Goal: Task Accomplishment & Management: Use online tool/utility

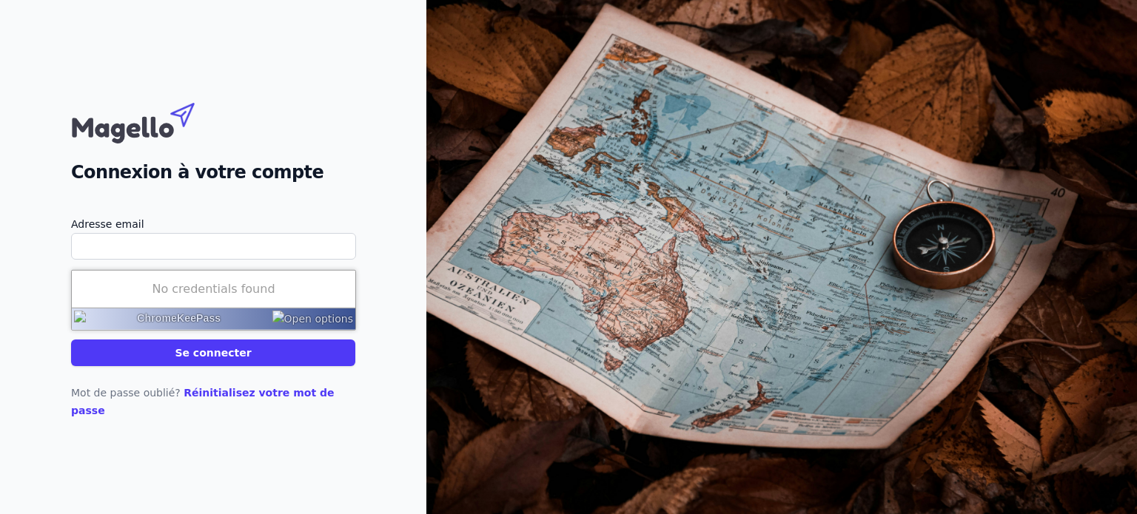
type input "[EMAIL_ADDRESS][DOMAIN_NAME]"
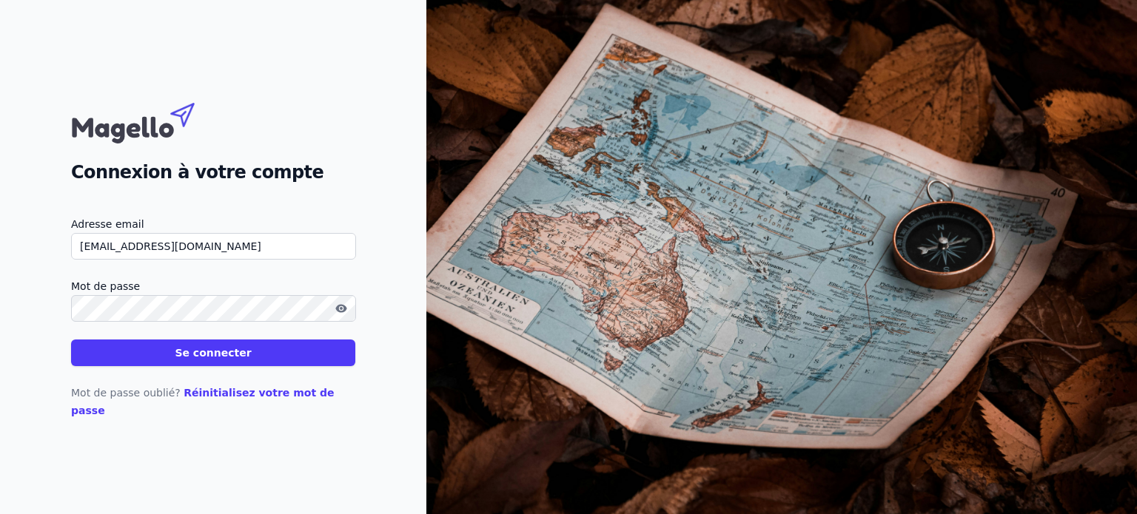
click at [227, 366] on button "Se connecter" at bounding box center [213, 353] width 284 height 27
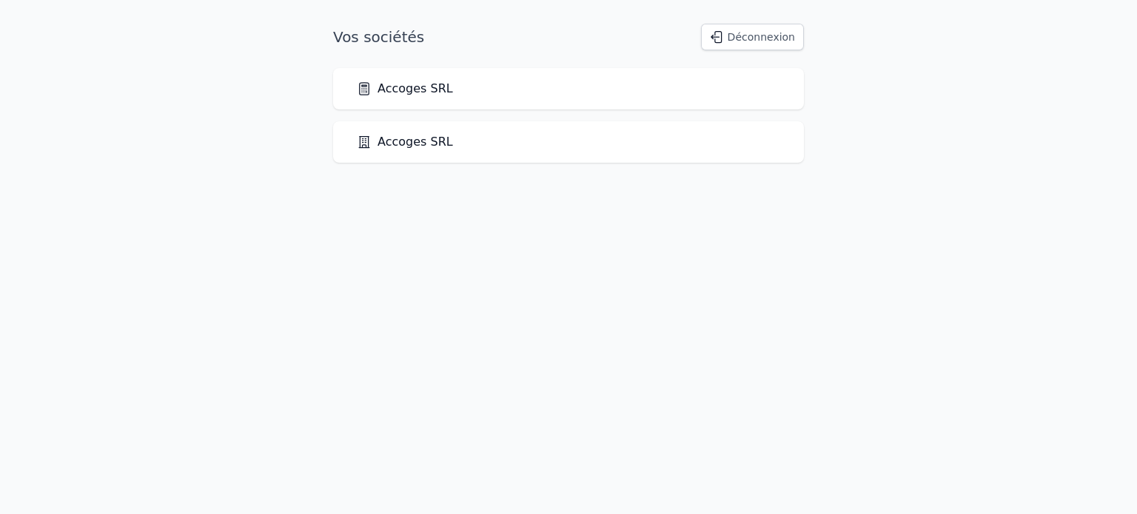
click at [408, 84] on link "Accoges SRL" at bounding box center [405, 89] width 96 height 18
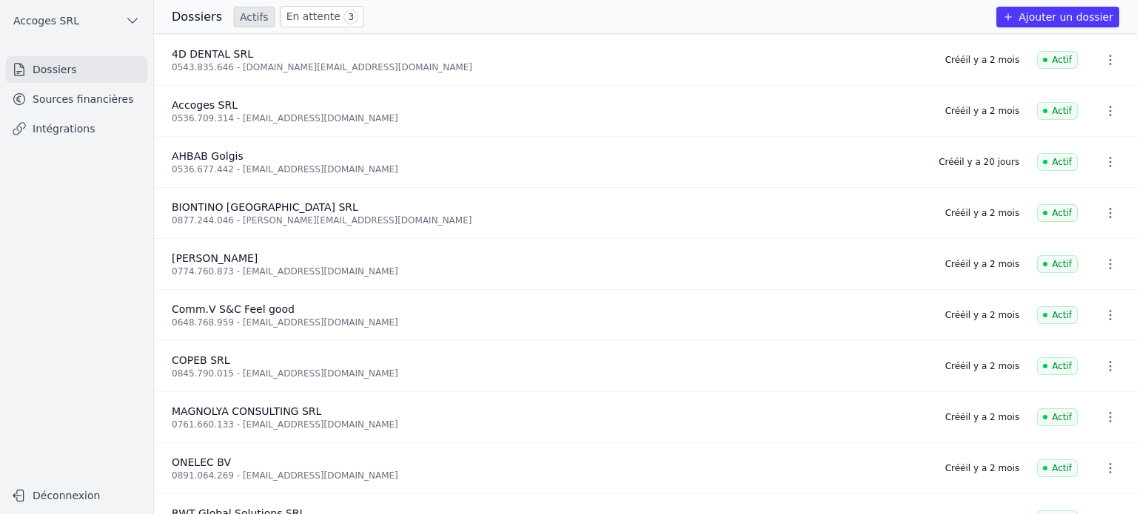
click at [56, 101] on link "Sources financières" at bounding box center [76, 99] width 141 height 27
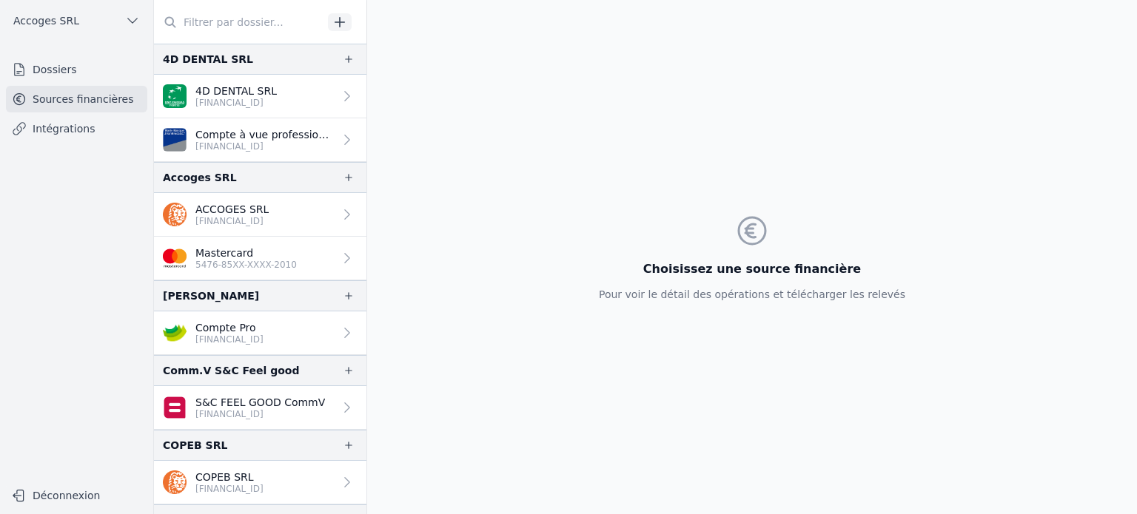
click at [315, 218] on link "ACCOGES SRL [FINANCIAL_ID]" at bounding box center [260, 215] width 212 height 44
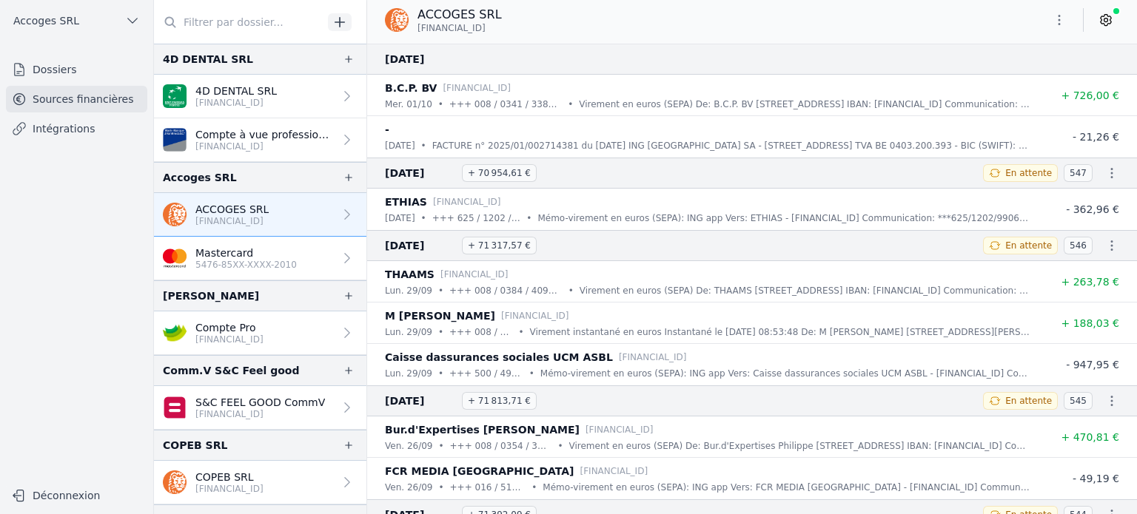
click at [73, 78] on link "Dossiers" at bounding box center [76, 69] width 141 height 27
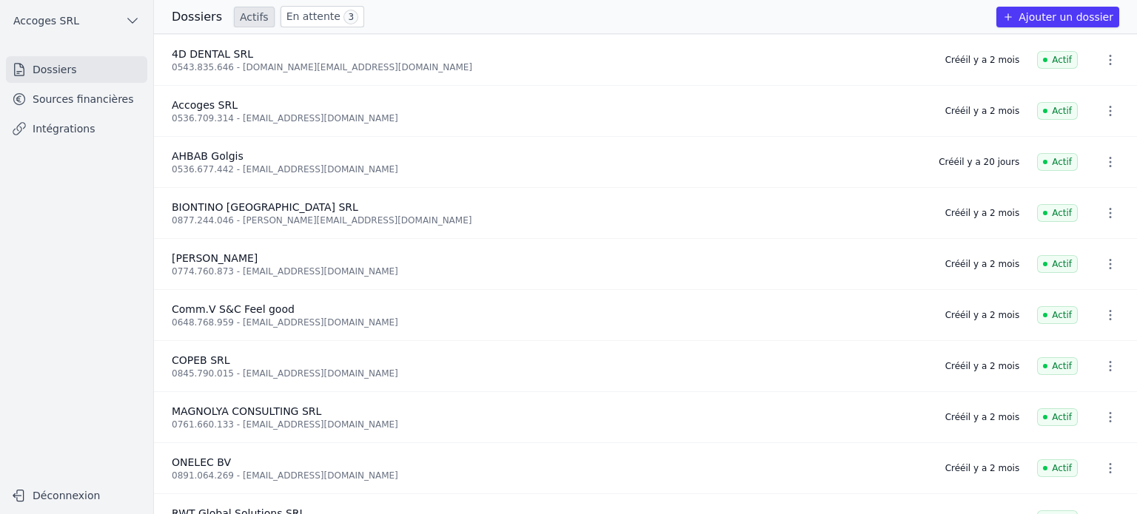
click at [1109, 115] on icon "button" at bounding box center [1110, 111] width 2 height 10
click at [1103, 115] on div at bounding box center [568, 257] width 1137 height 514
click at [220, 109] on span "Accoges SRL" at bounding box center [205, 105] width 66 height 12
click at [62, 127] on link "Intégrations" at bounding box center [76, 128] width 141 height 27
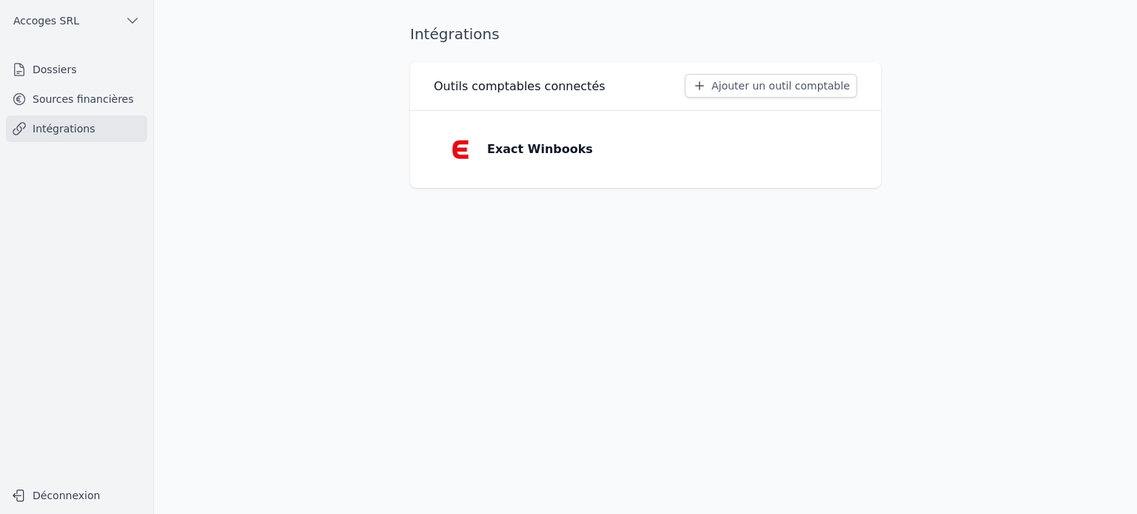
click at [78, 94] on link "Sources financières" at bounding box center [76, 99] width 141 height 27
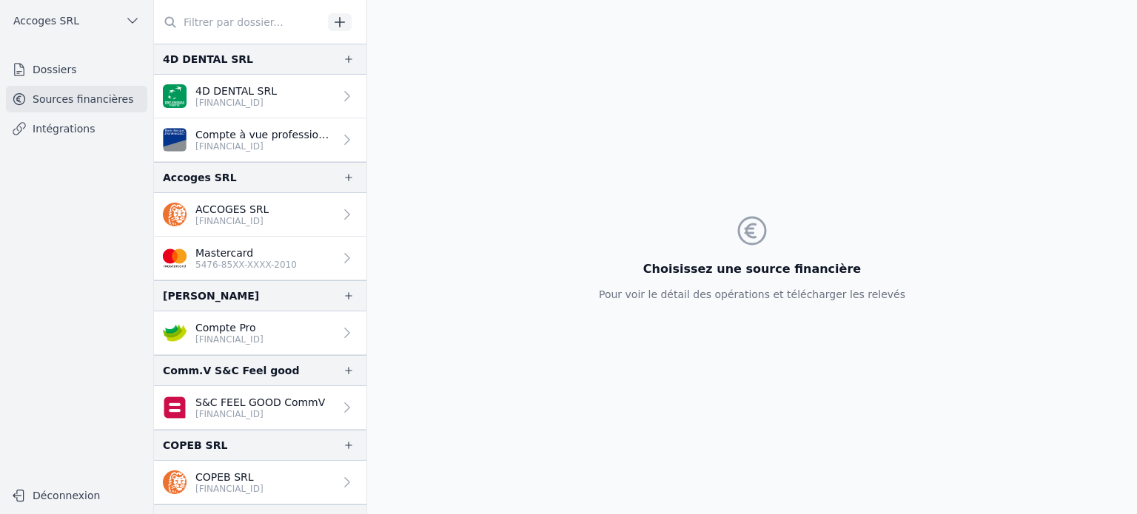
click at [238, 206] on p "ACCOGES SRL" at bounding box center [231, 209] width 73 height 15
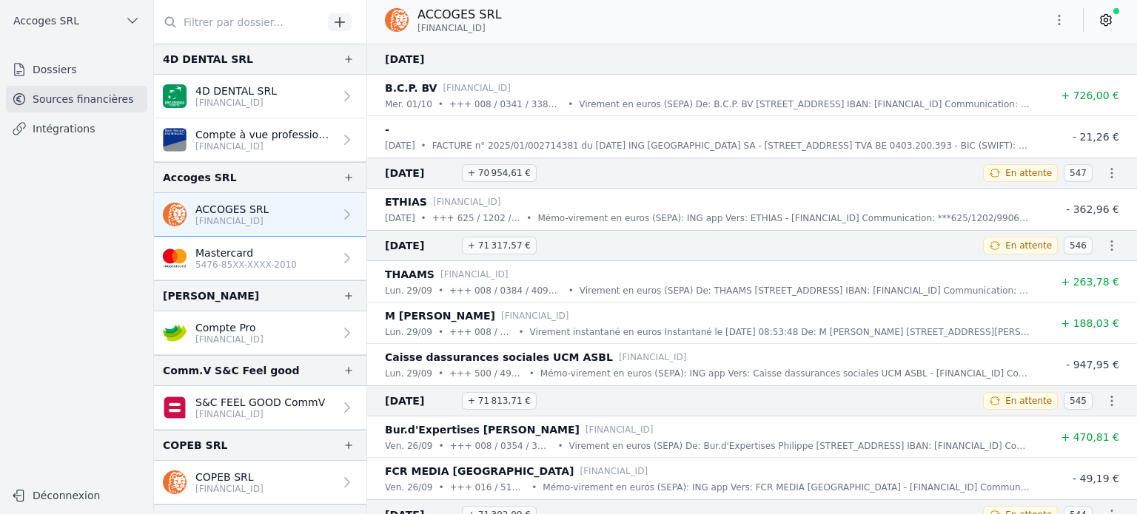
click at [1110, 19] on icon at bounding box center [1105, 20] width 15 height 15
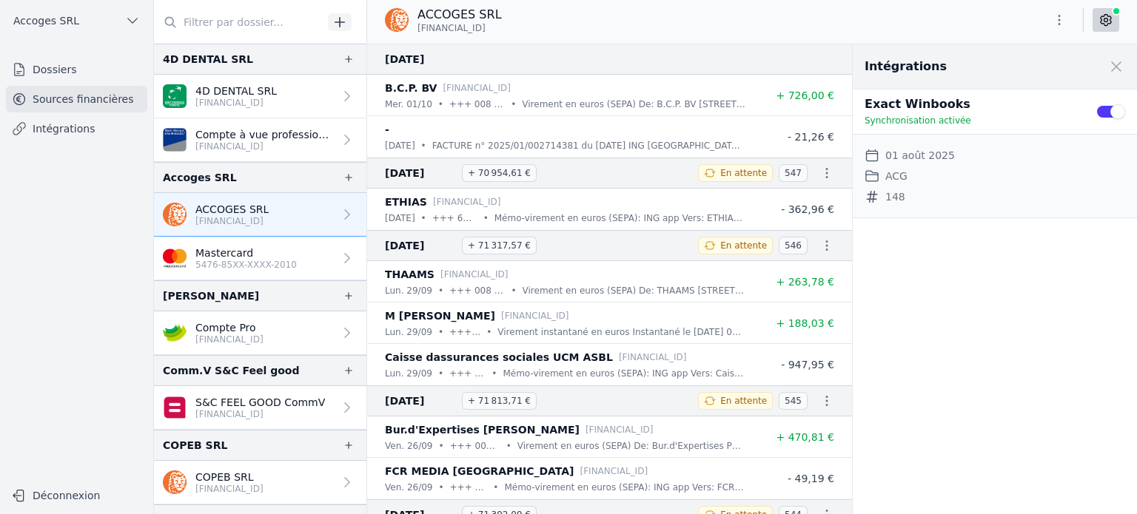
click at [1109, 19] on icon at bounding box center [1105, 20] width 15 height 15
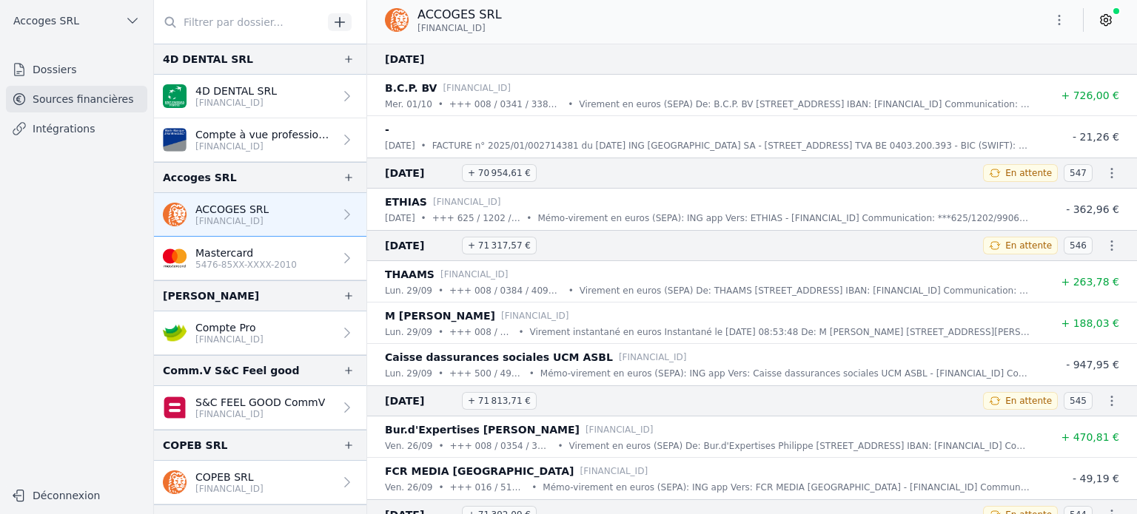
click at [98, 127] on link "Intégrations" at bounding box center [76, 128] width 141 height 27
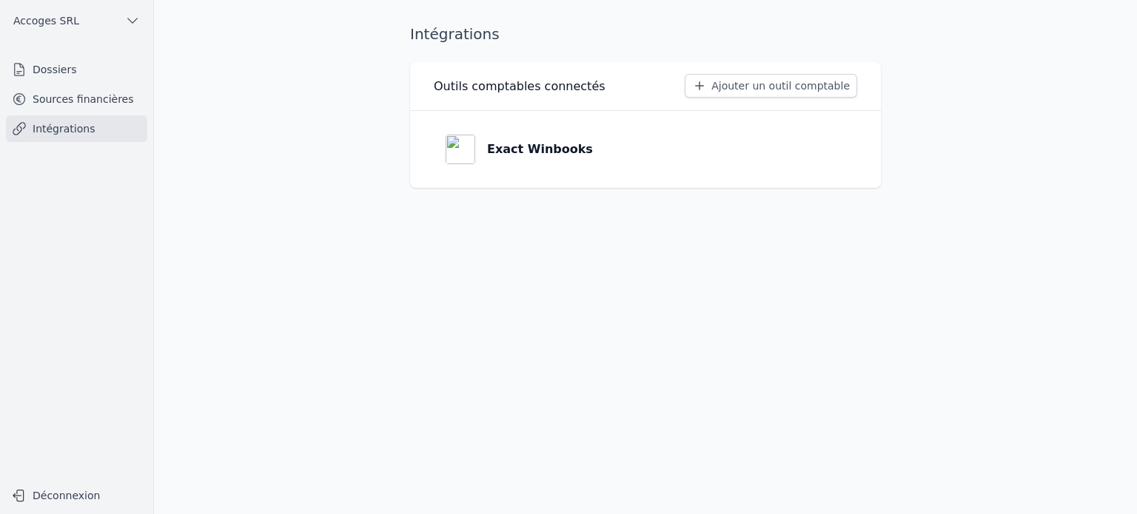
click at [511, 152] on p "Exact Winbooks" at bounding box center [540, 150] width 106 height 18
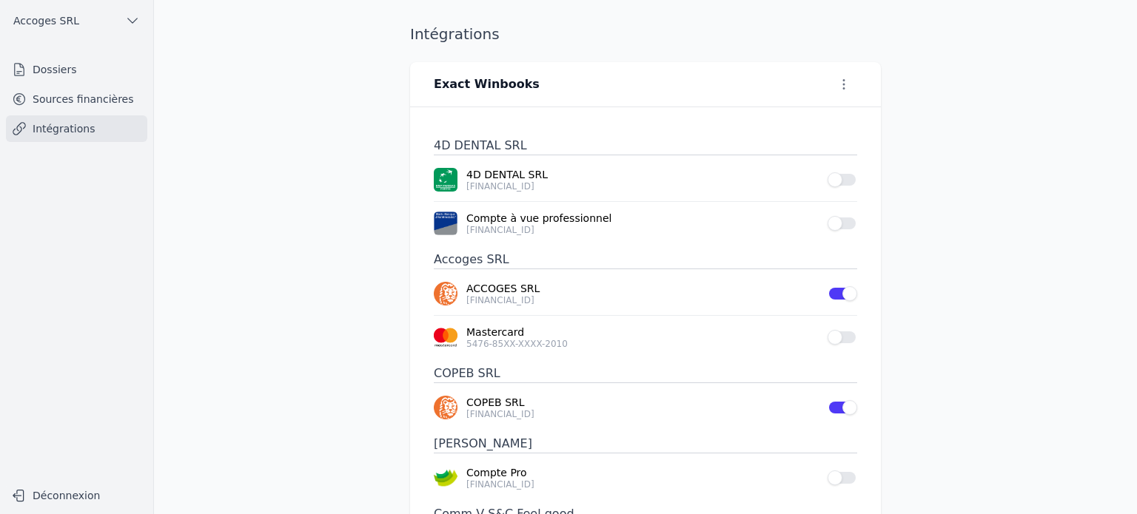
click at [841, 90] on icon "button" at bounding box center [843, 84] width 15 height 15
click at [841, 89] on div at bounding box center [568, 257] width 1137 height 514
click at [481, 260] on h3 "Accoges SRL" at bounding box center [645, 260] width 423 height 19
click at [841, 84] on icon "button" at bounding box center [843, 84] width 15 height 15
click at [230, 155] on div at bounding box center [568, 257] width 1137 height 514
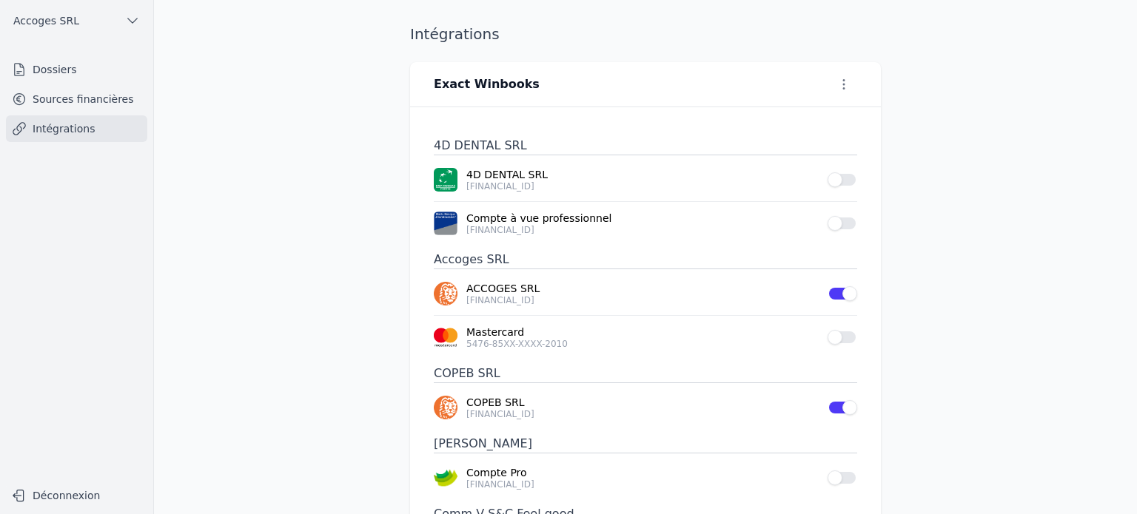
click at [71, 103] on link "Sources financières" at bounding box center [76, 99] width 141 height 27
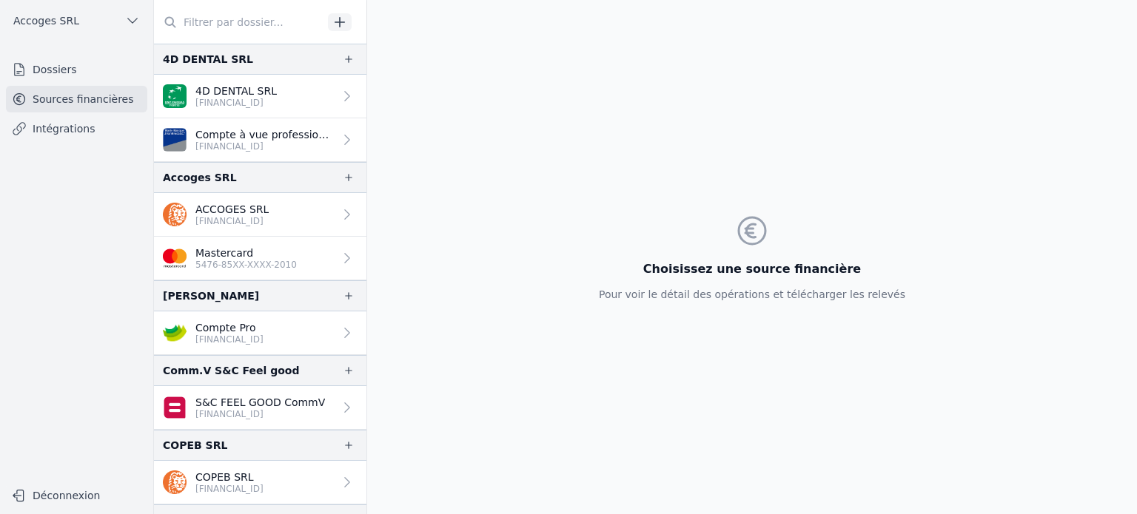
click at [255, 212] on p "ACCOGES SRL" at bounding box center [231, 209] width 73 height 15
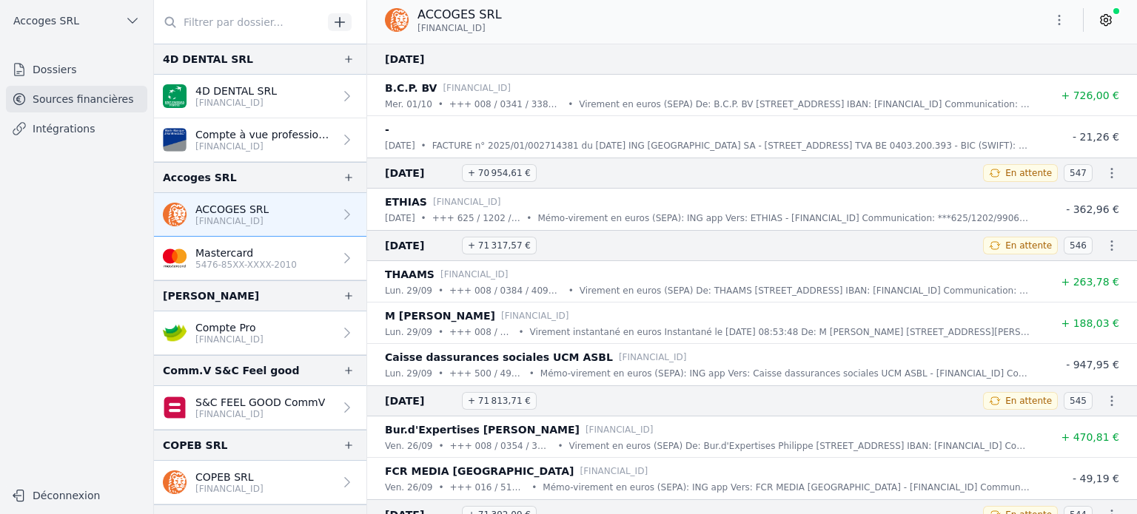
click at [1057, 17] on icon "button" at bounding box center [1059, 20] width 15 height 15
click at [1057, 17] on div at bounding box center [568, 257] width 1137 height 514
click at [71, 64] on link "Dossiers" at bounding box center [76, 69] width 141 height 27
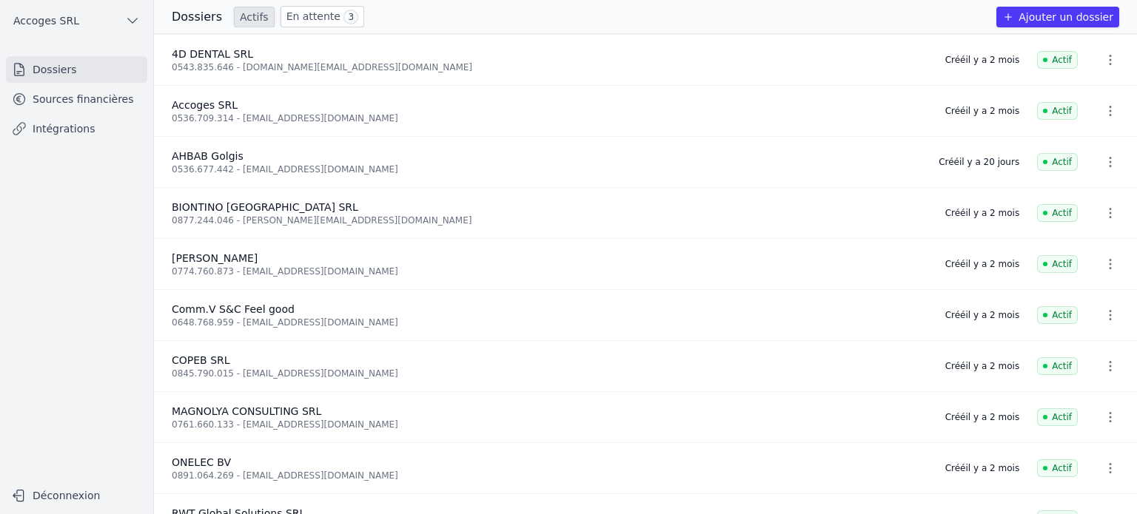
click at [74, 133] on link "Intégrations" at bounding box center [76, 128] width 141 height 27
